Goal: Book appointment/travel/reservation

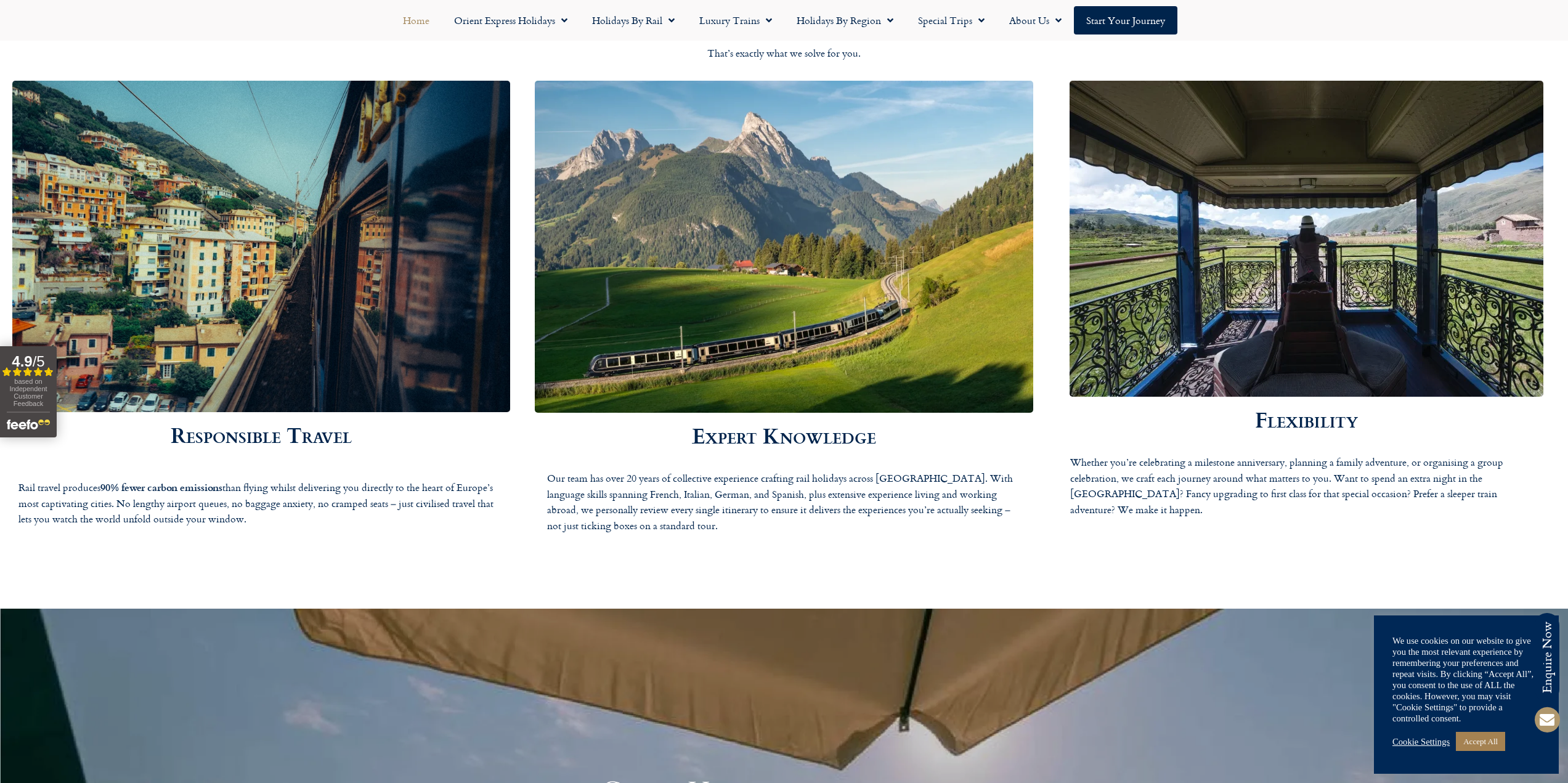
scroll to position [2773, 0]
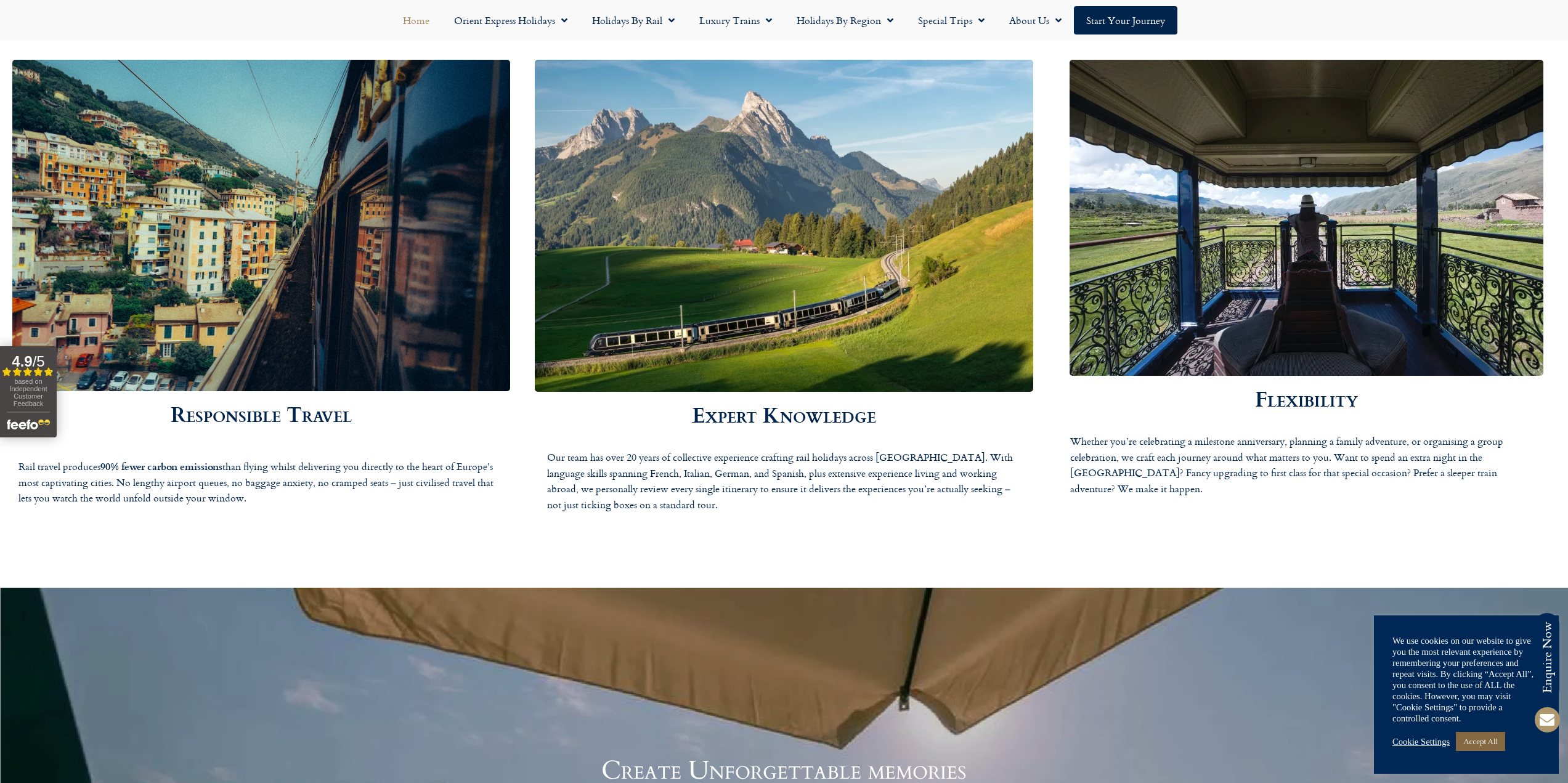
click at [1488, 739] on link "Accept All" at bounding box center [1481, 741] width 49 height 19
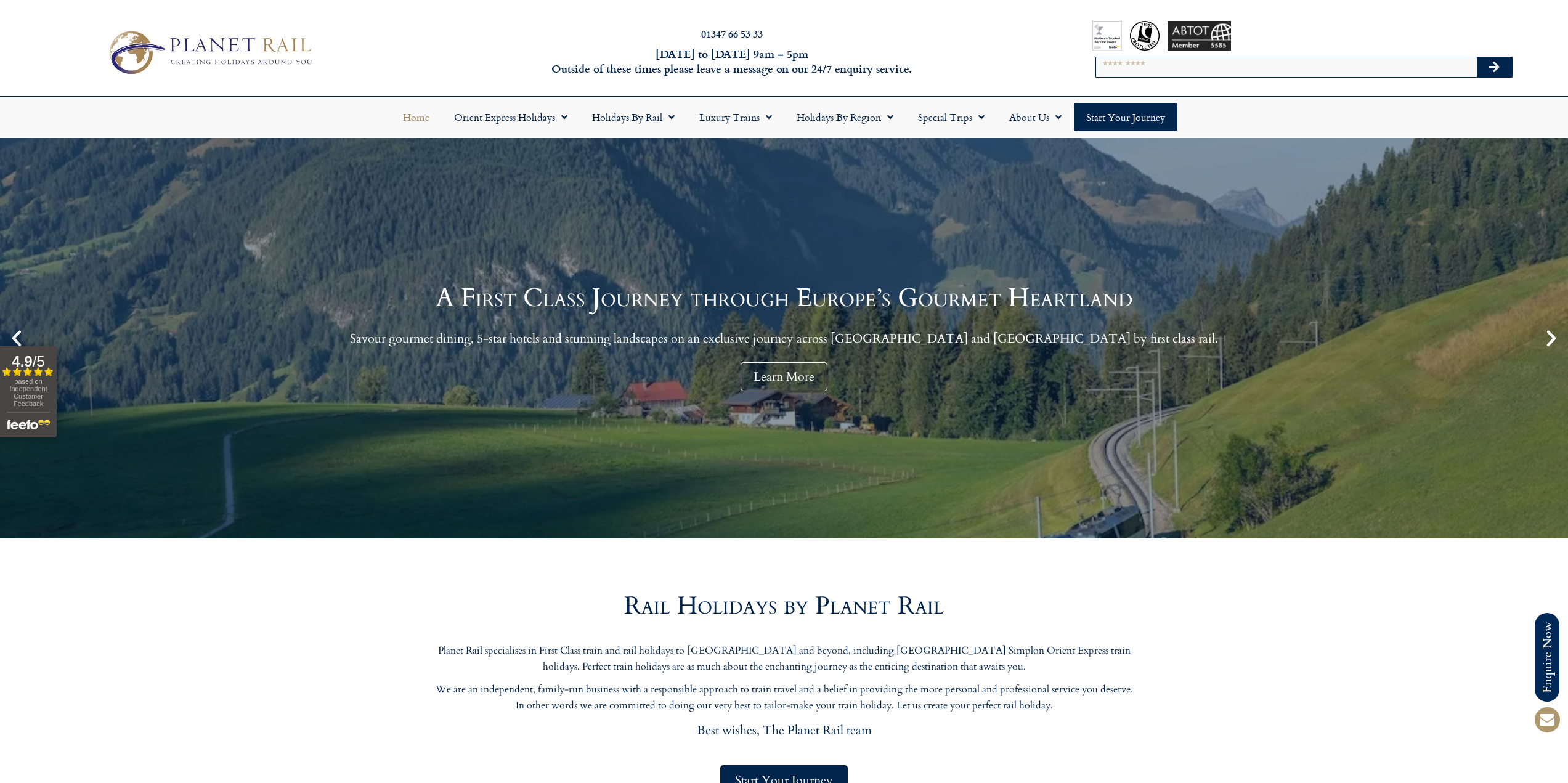
scroll to position [0, 0]
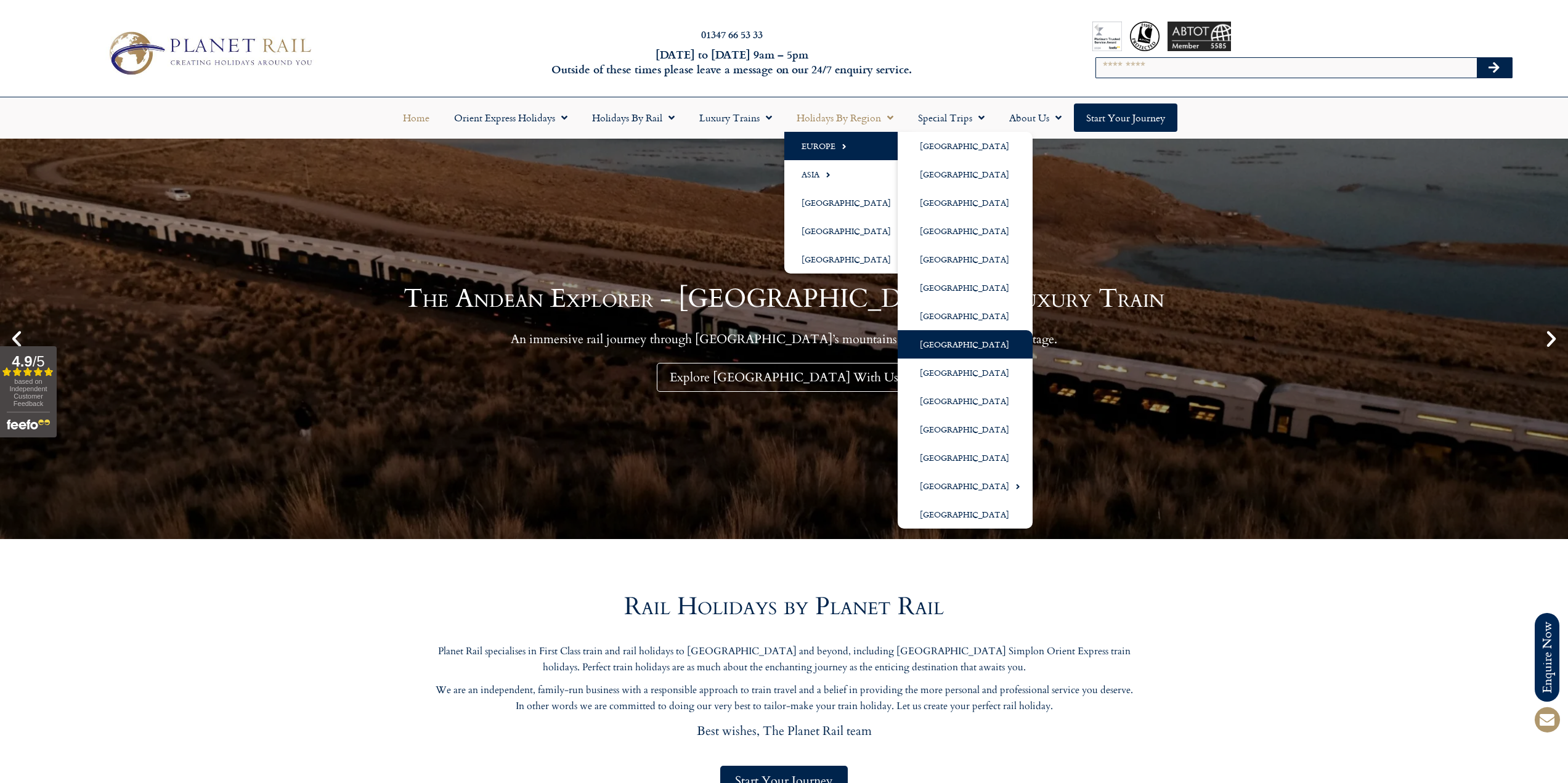
click at [946, 350] on link "[GEOGRAPHIC_DATA]" at bounding box center [965, 345] width 135 height 28
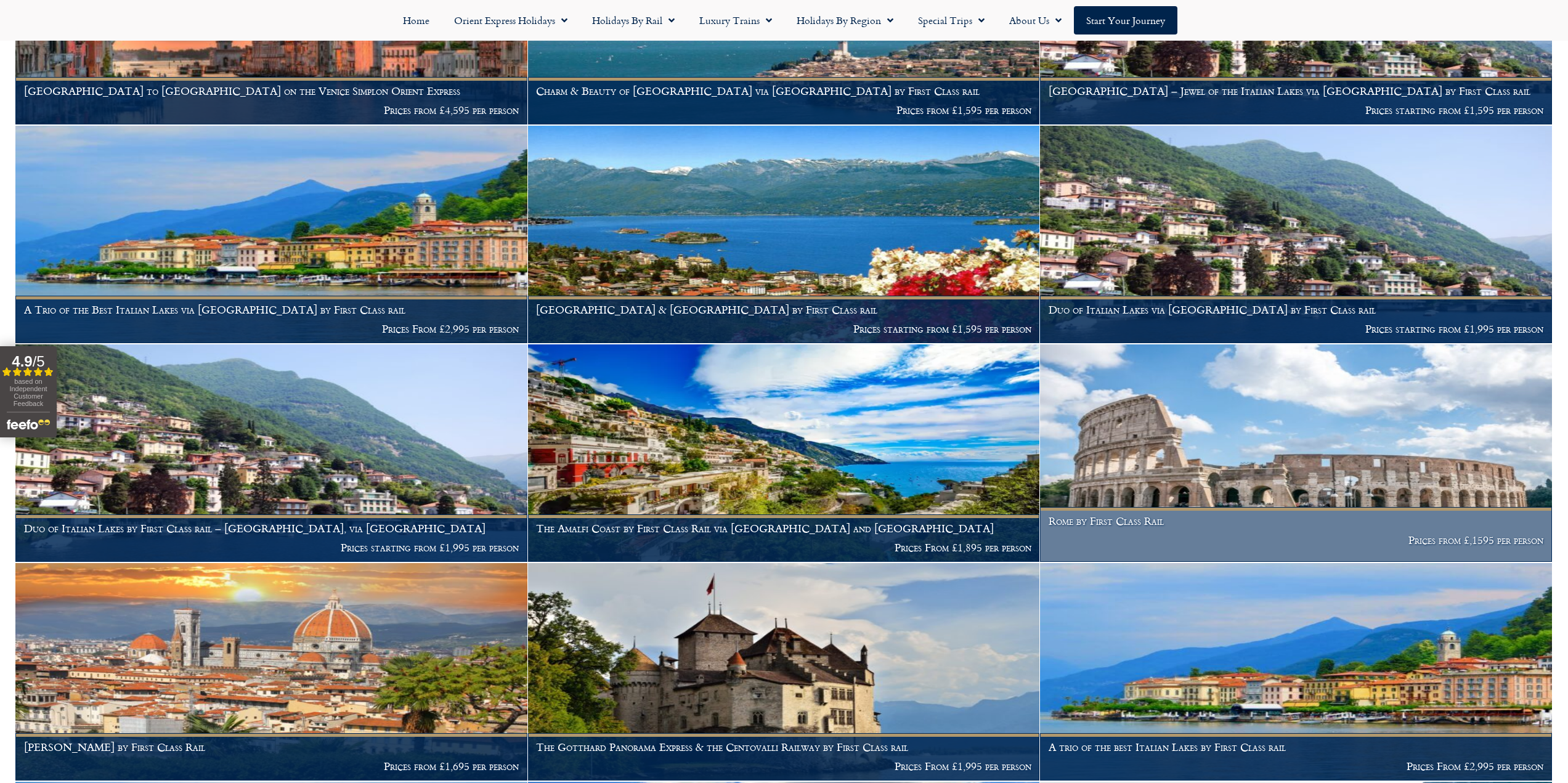
scroll to position [555, 0]
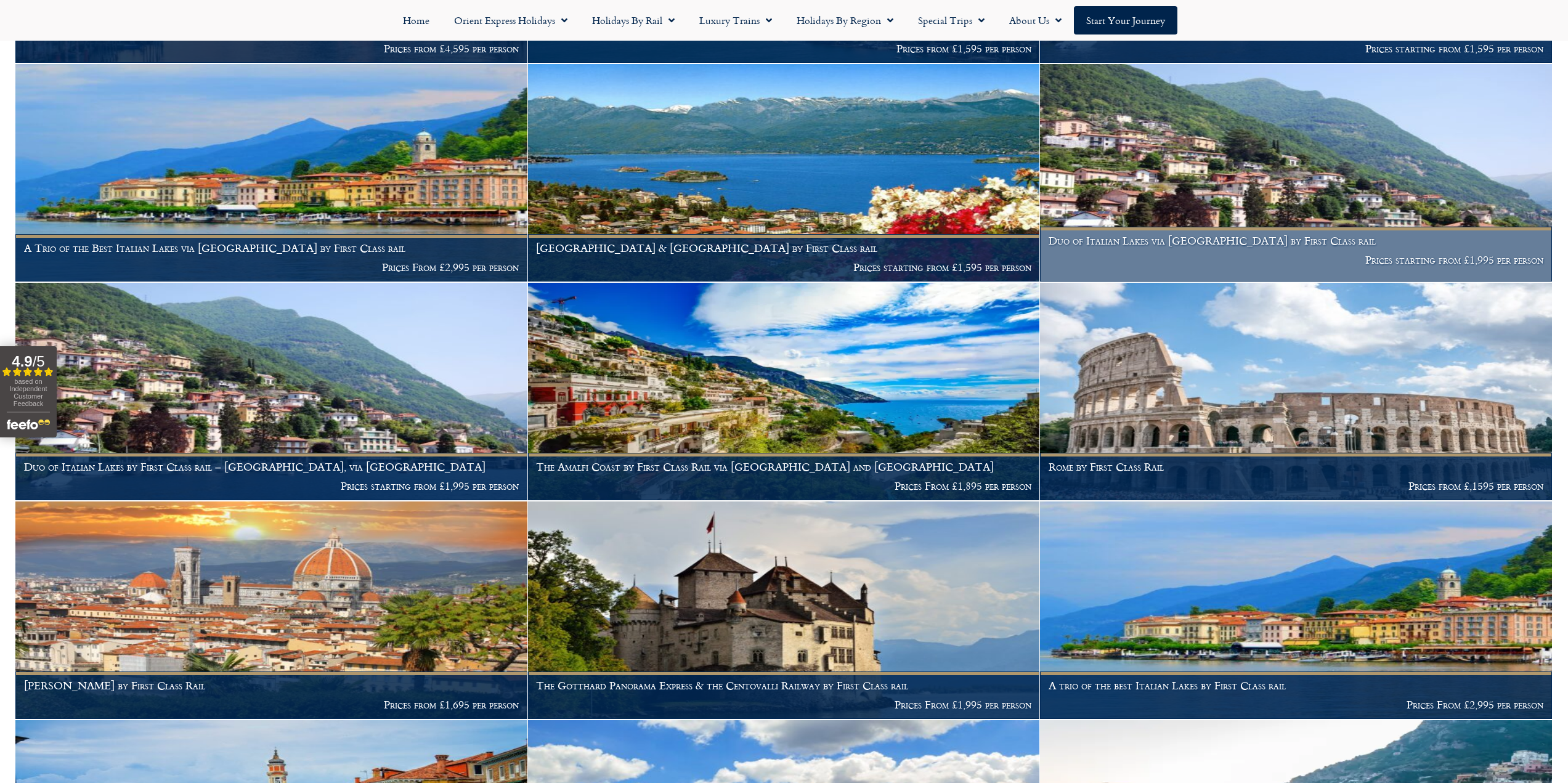
click at [1224, 235] on h1 "Duo of Italian Lakes via [GEOGRAPHIC_DATA] by First Class rail" at bounding box center [1296, 240] width 495 height 12
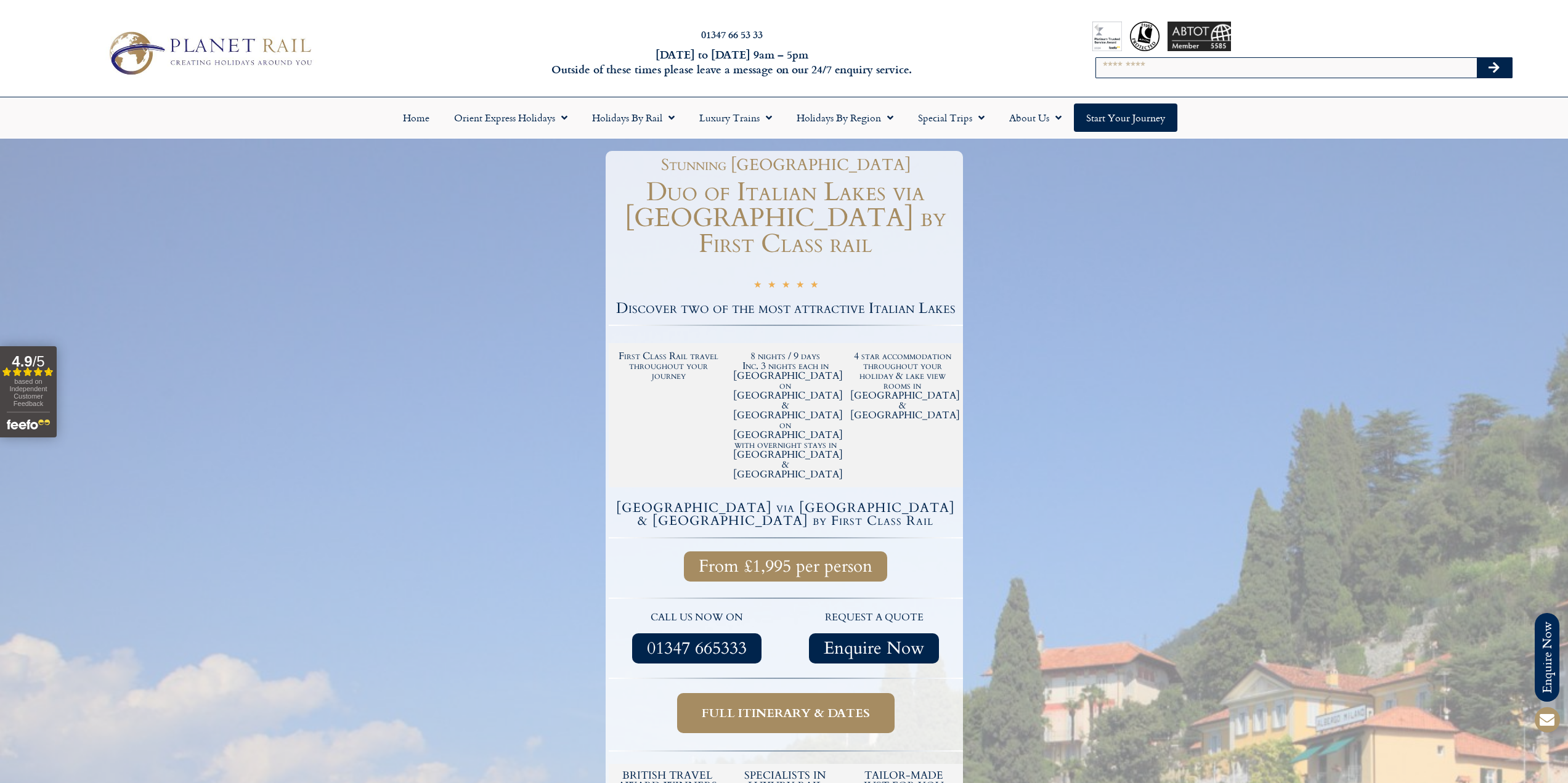
click at [808, 705] on span "Full itinerary & dates" at bounding box center [786, 713] width 168 height 16
click at [767, 705] on span "Full itinerary & dates" at bounding box center [786, 713] width 168 height 16
